Goal: Transaction & Acquisition: Purchase product/service

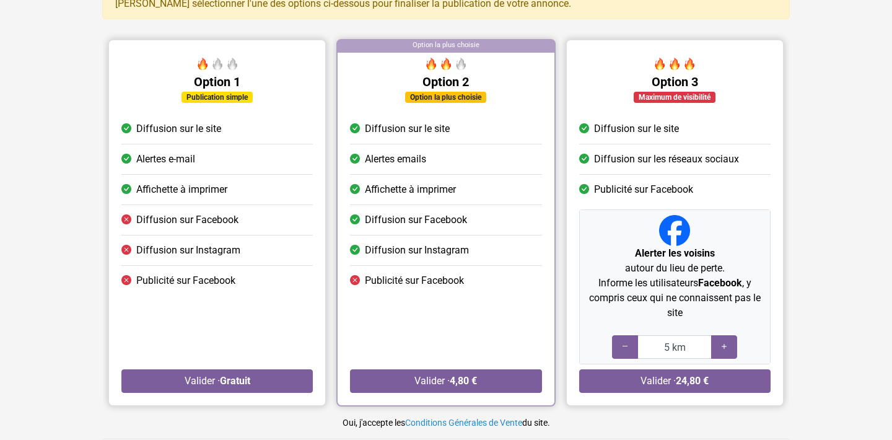
scroll to position [100, 0]
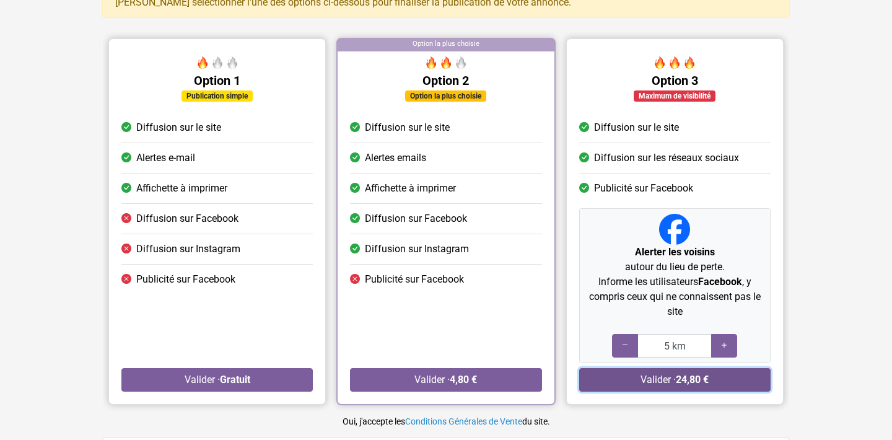
click at [652, 375] on button "Valider · 24,80 €" at bounding box center [674, 380] width 191 height 24
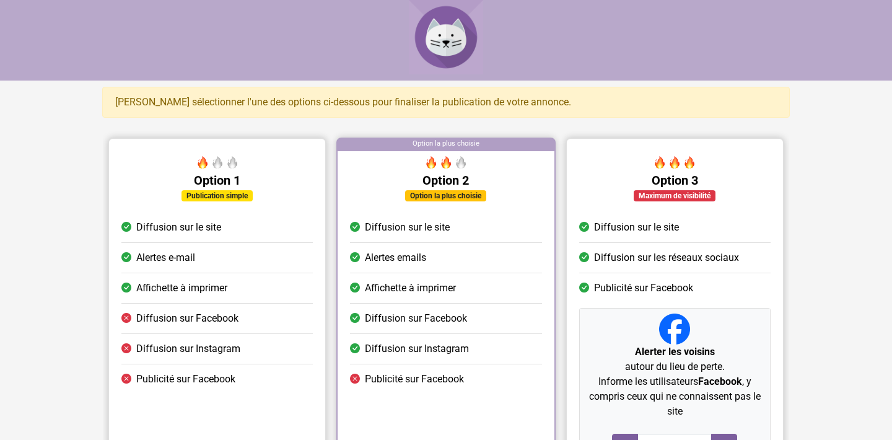
scroll to position [90, 0]
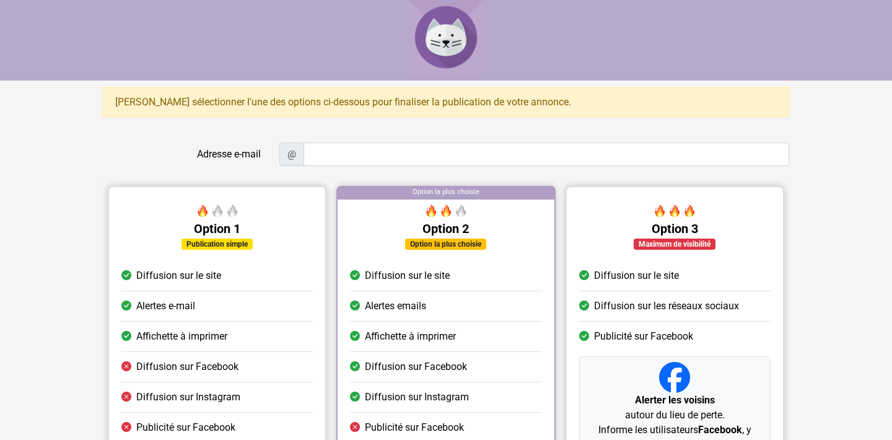
click at [632, 326] on li "Publicité sur Facebook" at bounding box center [674, 337] width 191 height 30
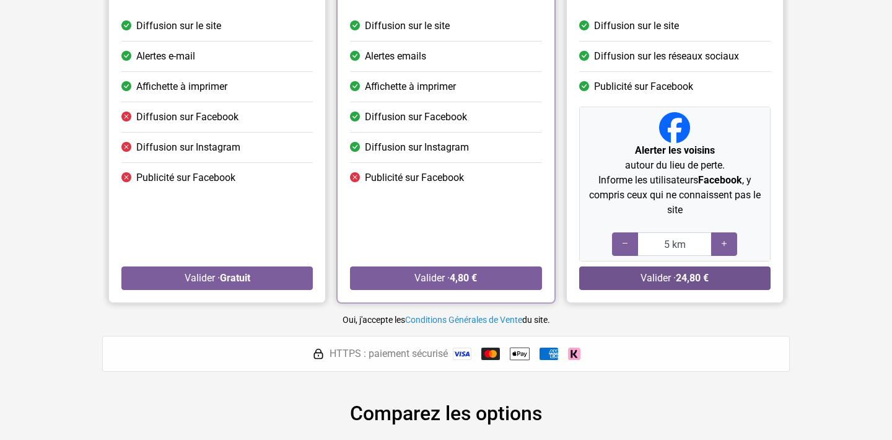
scroll to position [252, 0]
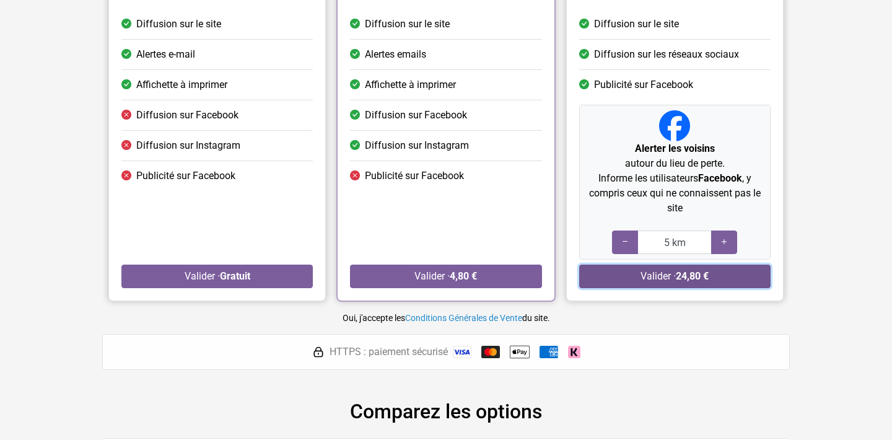
click at [665, 275] on button "Valider · 24,80 €" at bounding box center [674, 277] width 191 height 24
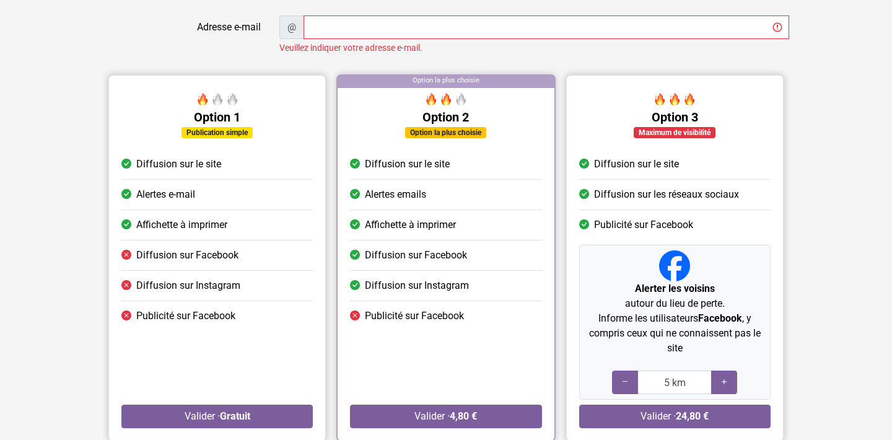
scroll to position [123, 0]
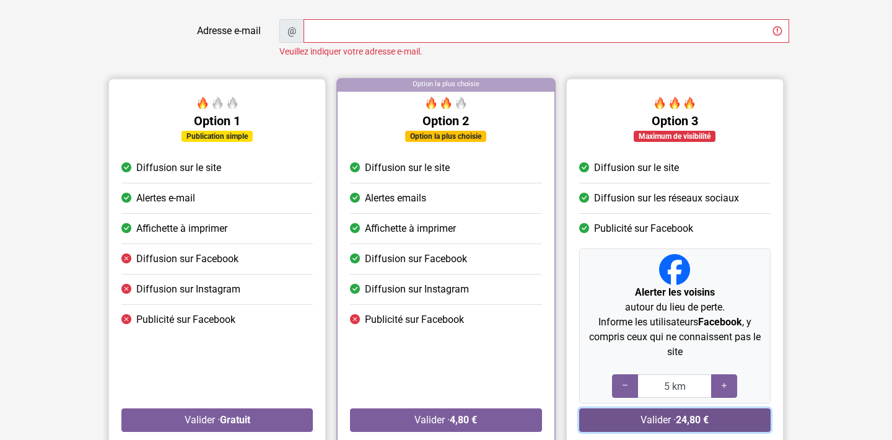
click at [667, 416] on button "Valider · 24,80 €" at bounding box center [674, 420] width 191 height 24
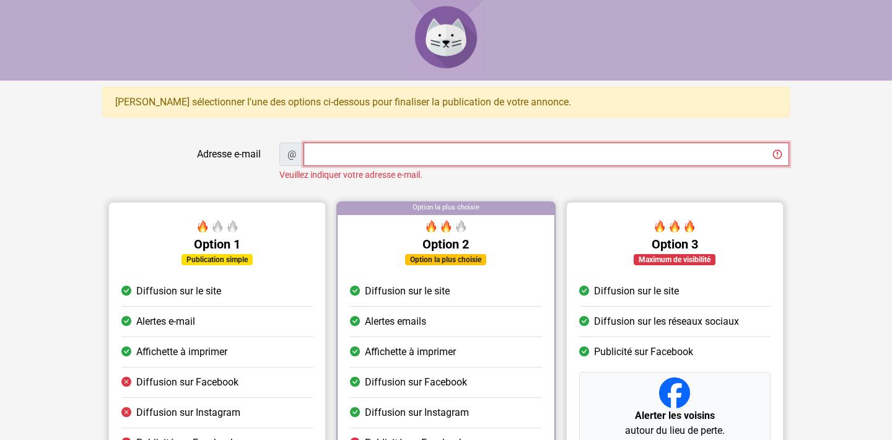
click at [361, 161] on input "Adresse e-mail" at bounding box center [547, 154] width 486 height 24
type input "jcollignon83@gmail.com"
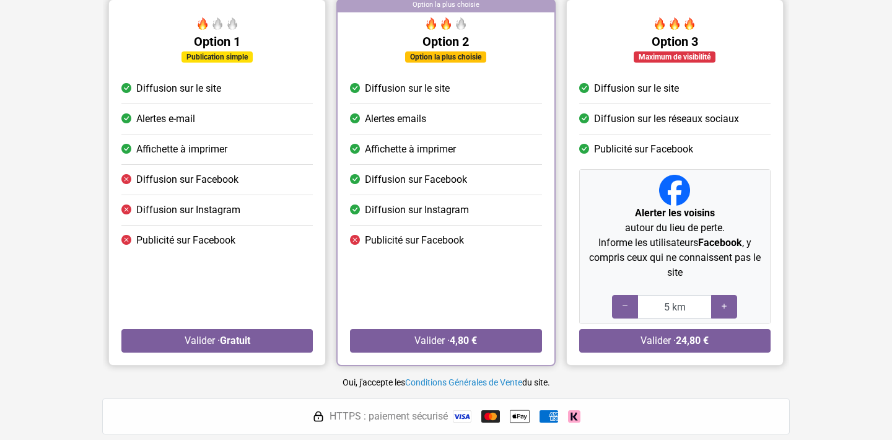
scroll to position [221, 0]
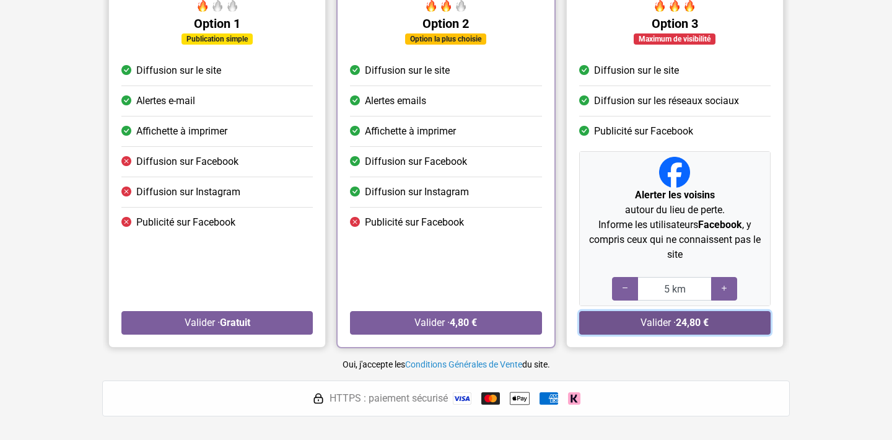
click at [642, 317] on button "Valider · 24,80 €" at bounding box center [674, 323] width 191 height 24
